Goal: Task Accomplishment & Management: Use online tool/utility

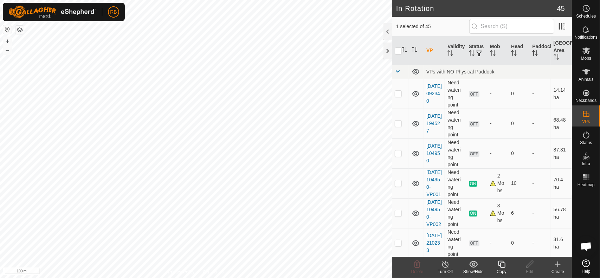
click at [504, 265] on icon at bounding box center [501, 264] width 9 height 8
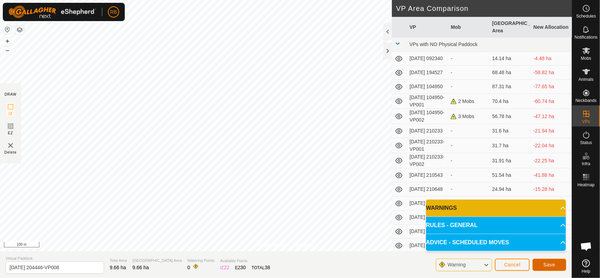
click at [549, 262] on span "Save" at bounding box center [549, 265] width 12 height 6
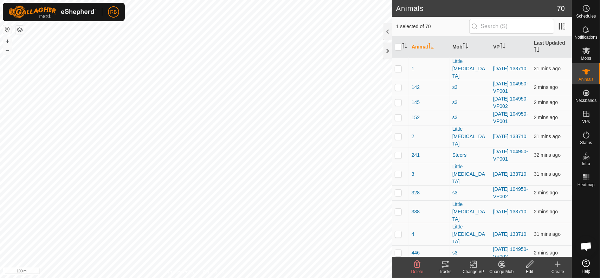
click at [447, 265] on icon at bounding box center [445, 264] width 8 height 8
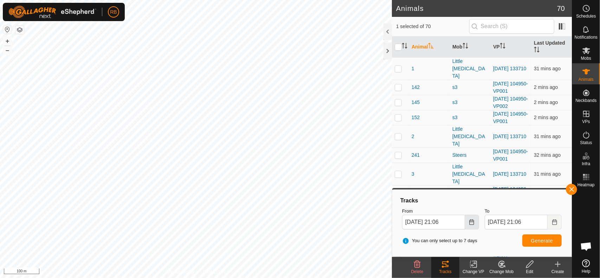
click at [470, 221] on icon "Choose Date" at bounding box center [471, 222] width 5 height 6
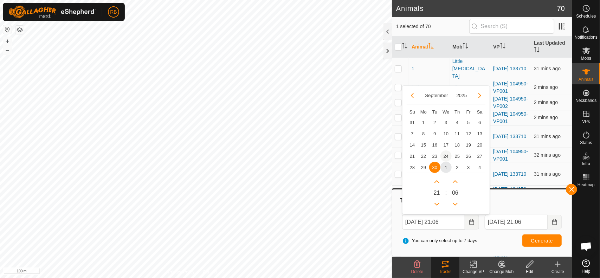
click at [449, 156] on span "24" at bounding box center [445, 155] width 11 height 11
type input "[DATE] 21:06"
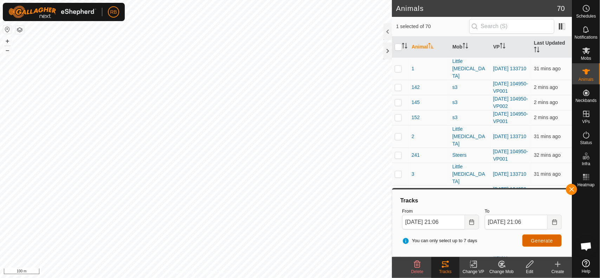
click at [533, 240] on span "Generate" at bounding box center [542, 241] width 22 height 6
checkbox input "true"
checkbox input "false"
checkbox input "true"
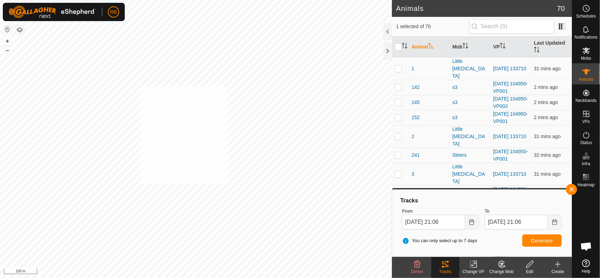
checkbox input "true"
click at [542, 245] on button "Generate" at bounding box center [541, 240] width 39 height 12
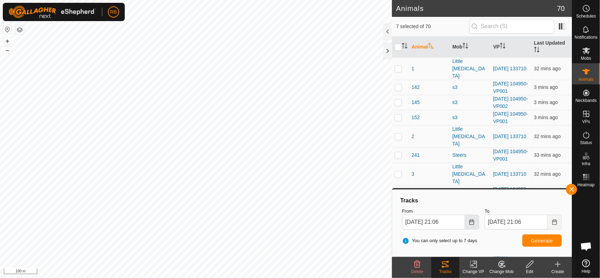
click at [472, 223] on icon "Choose Date" at bounding box center [472, 222] width 6 height 6
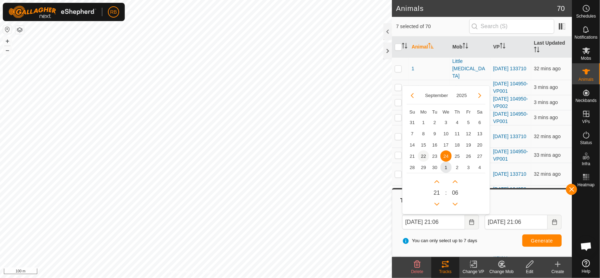
click at [426, 155] on span "22" at bounding box center [423, 155] width 11 height 11
type input "[DATE] 21:06"
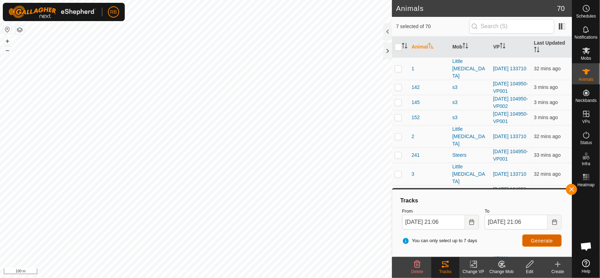
click at [540, 243] on span "Generate" at bounding box center [542, 241] width 22 height 6
checkbox input "true"
checkbox input "false"
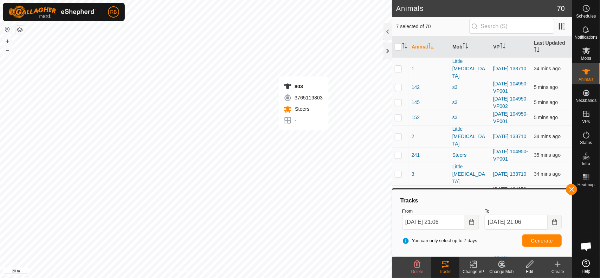
checkbox input "false"
checkbox input "true"
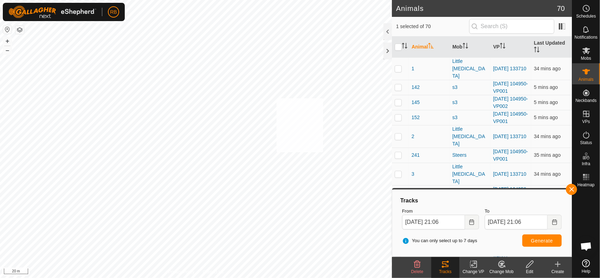
checkbox input "true"
click at [570, 189] on button "button" at bounding box center [571, 189] width 11 height 11
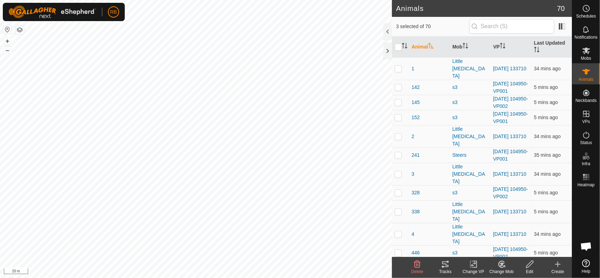
click at [449, 264] on icon at bounding box center [445, 264] width 8 height 8
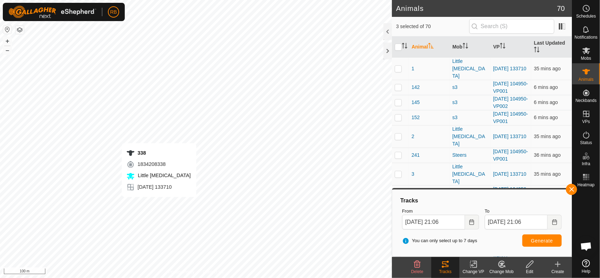
checkbox input "true"
checkbox input "false"
checkbox input "true"
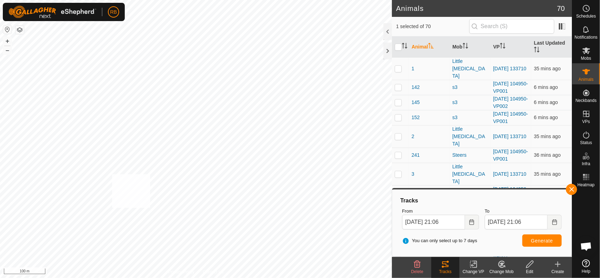
checkbox input "true"
click at [576, 189] on button "button" at bounding box center [571, 189] width 11 height 11
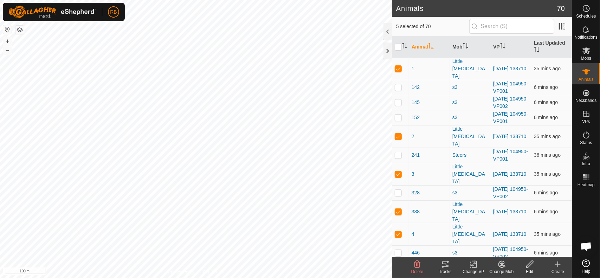
click at [452, 270] on div "Tracks" at bounding box center [445, 271] width 28 height 6
